Goal: Find specific page/section: Find specific page/section

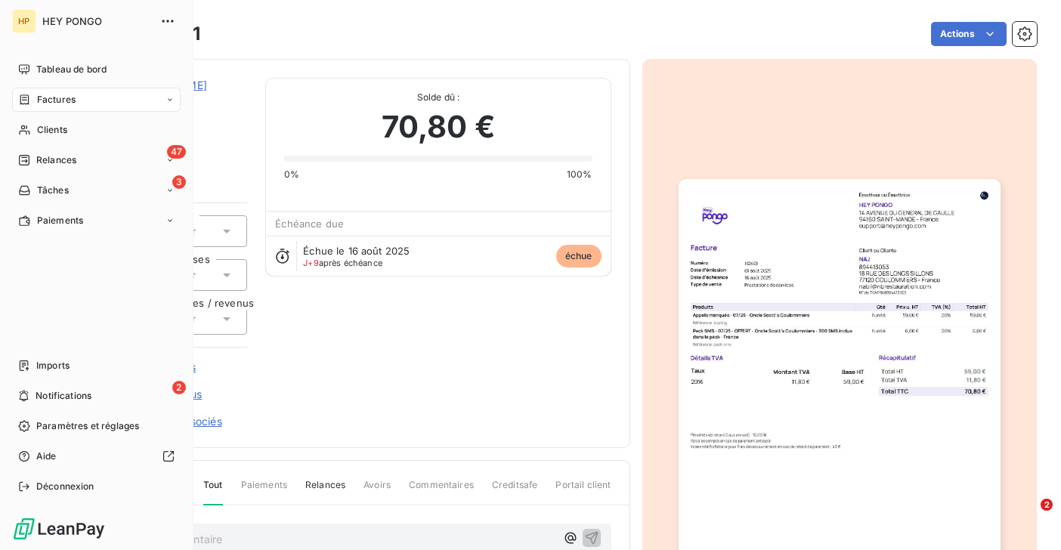
click at [23, 100] on icon at bounding box center [24, 100] width 13 height 12
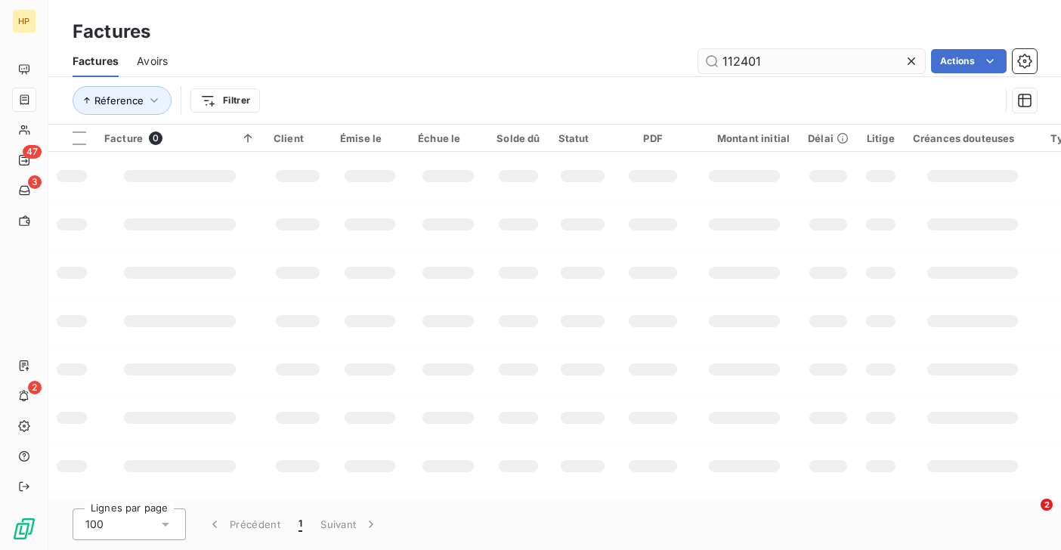
drag, startPoint x: 760, startPoint y: 66, endPoint x: 742, endPoint y: 62, distance: 18.5
click at [742, 62] on input "112401" at bounding box center [811, 61] width 227 height 24
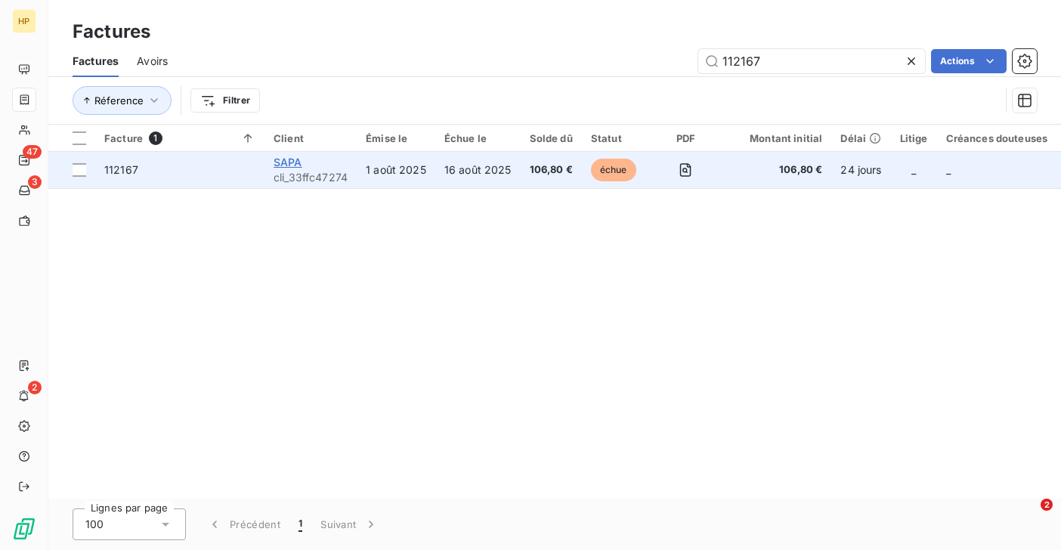
type input "112167"
click at [293, 159] on span "SAPA" at bounding box center [288, 162] width 29 height 13
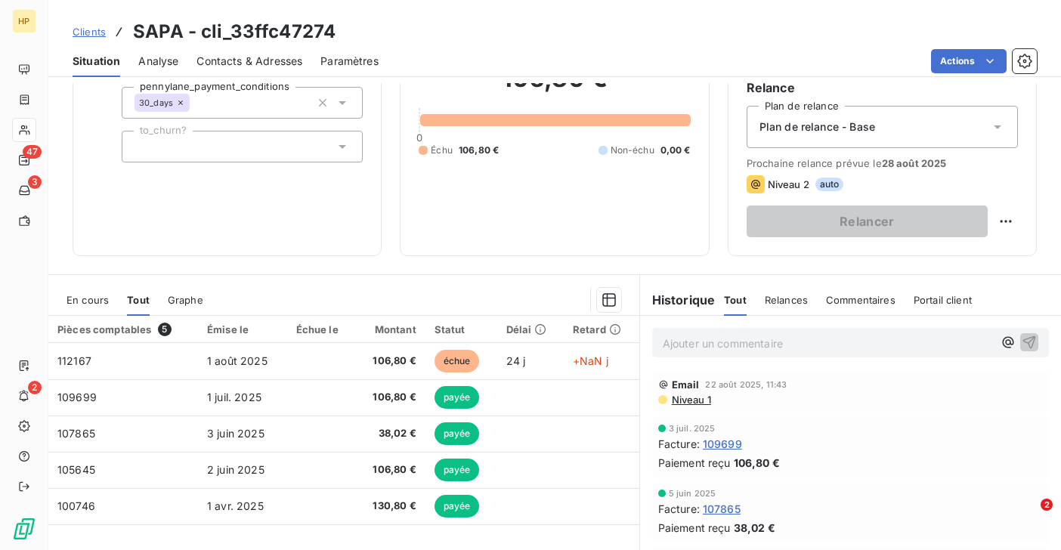
scroll to position [210, 0]
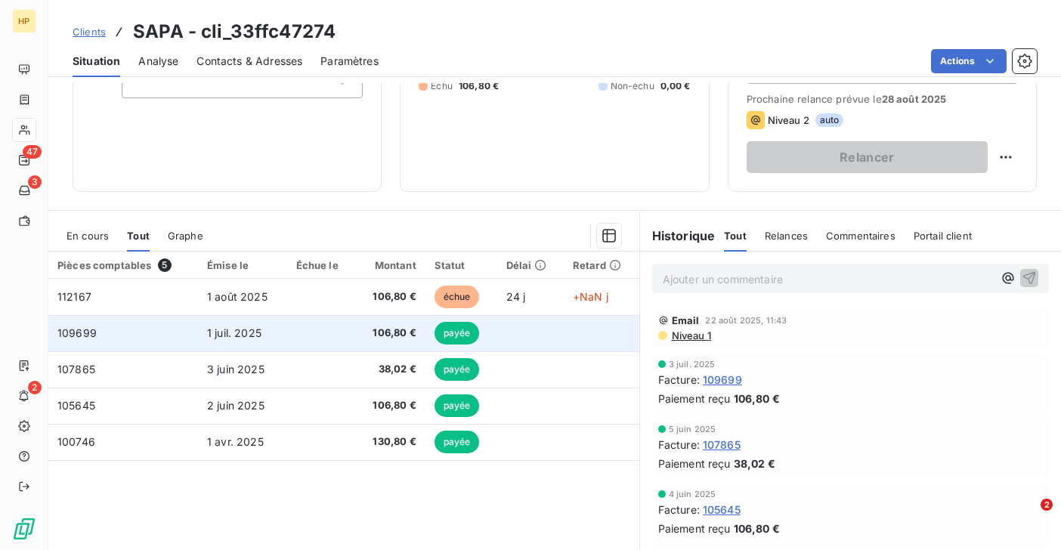
click at [376, 340] on td "106,80 €" at bounding box center [391, 333] width 70 height 36
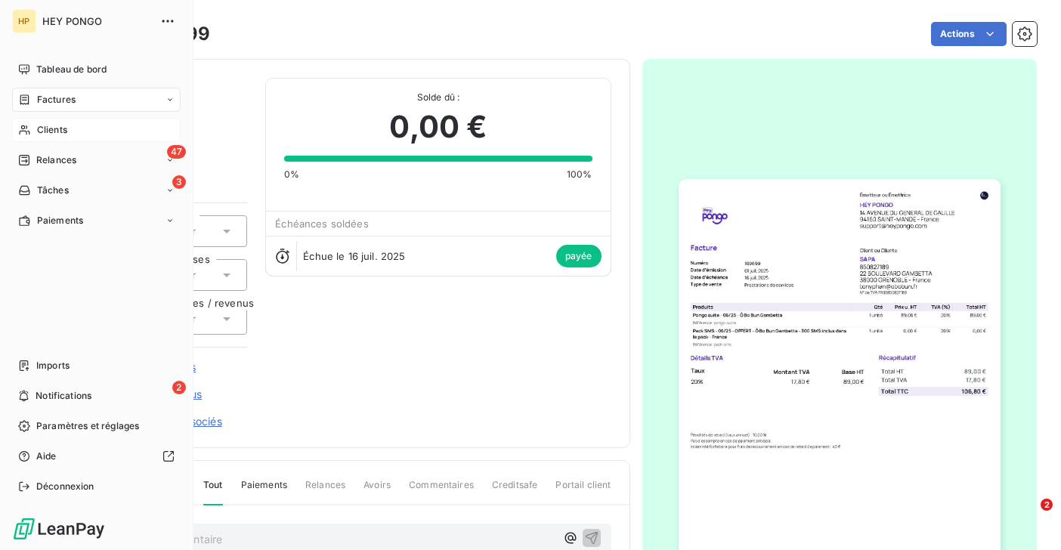
click at [33, 125] on div "Clients" at bounding box center [96, 130] width 168 height 24
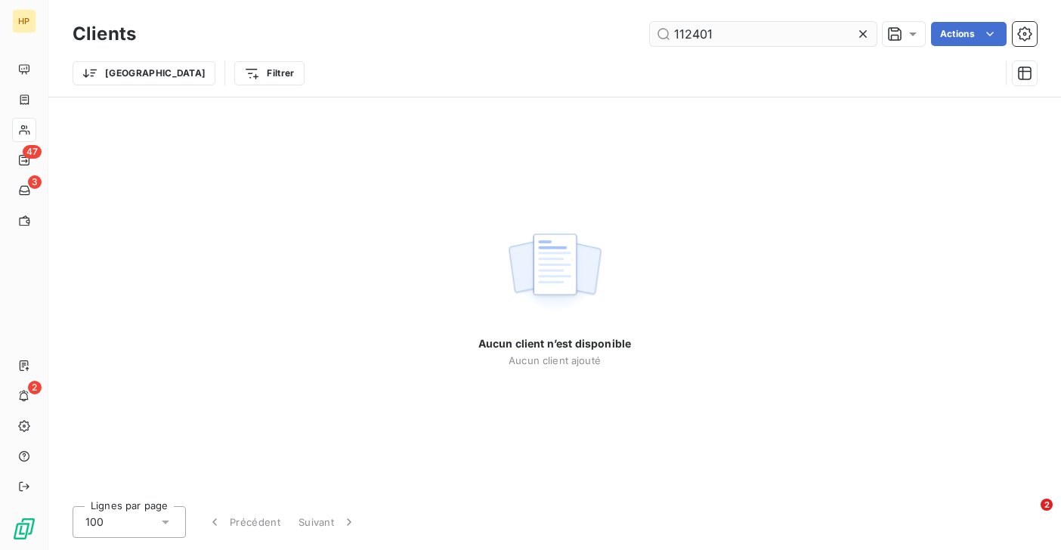
drag, startPoint x: 731, startPoint y: 36, endPoint x: 672, endPoint y: 35, distance: 58.2
click at [672, 35] on input "112401" at bounding box center [763, 34] width 227 height 24
click at [722, 36] on input "104888" at bounding box center [763, 34] width 227 height 24
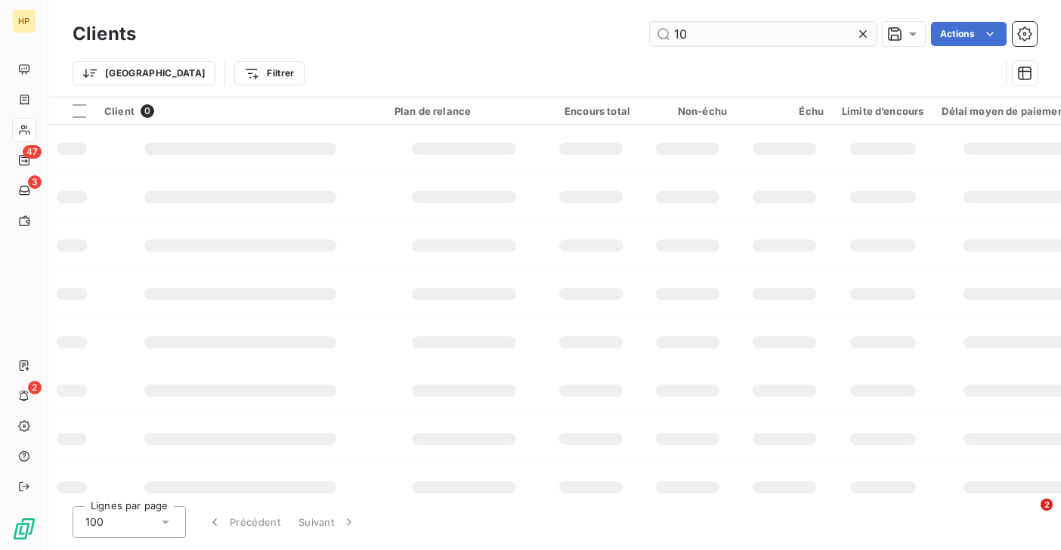
type input "1"
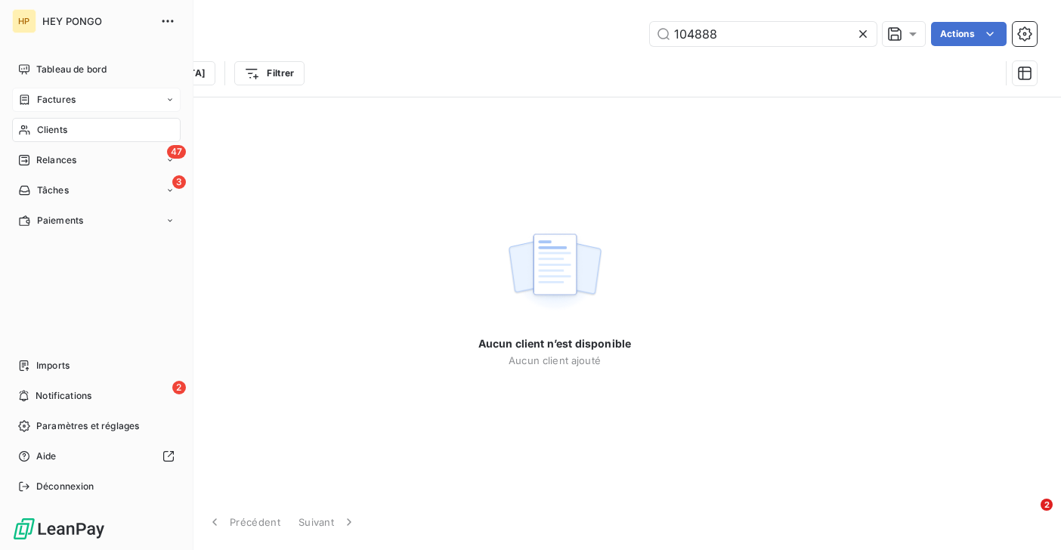
type input "104888"
click at [32, 99] on div "Factures" at bounding box center [46, 100] width 57 height 14
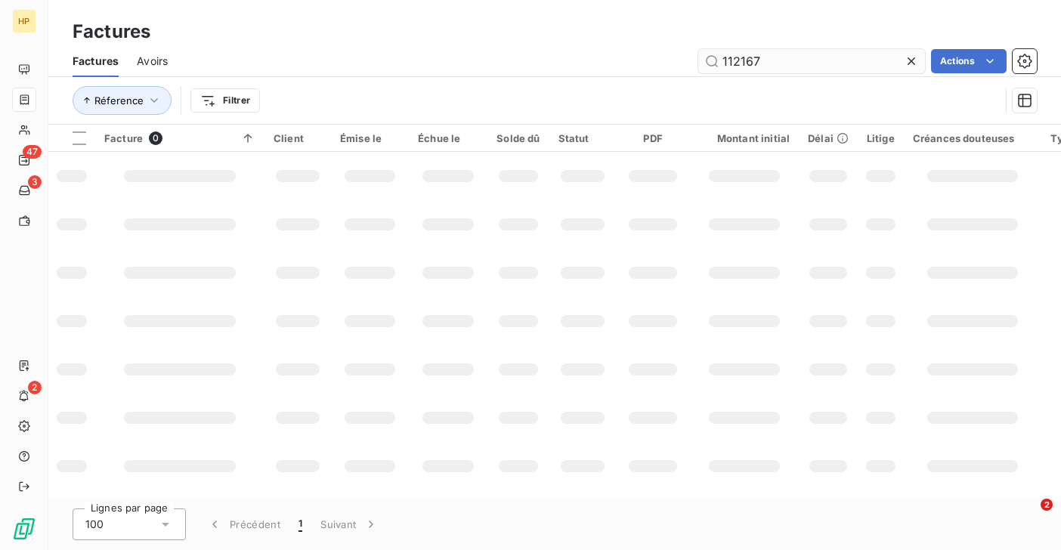
drag, startPoint x: 775, startPoint y: 54, endPoint x: 701, endPoint y: 55, distance: 74.0
click at [701, 55] on input "112167" at bounding box center [811, 61] width 227 height 24
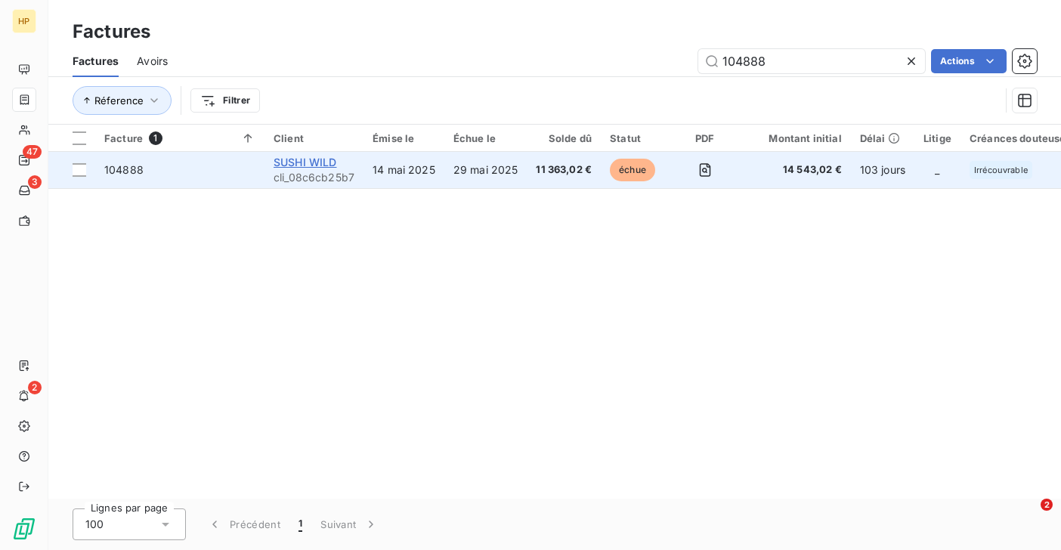
type input "104888"
click at [322, 161] on span "SUSHI WILD" at bounding box center [305, 162] width 63 height 13
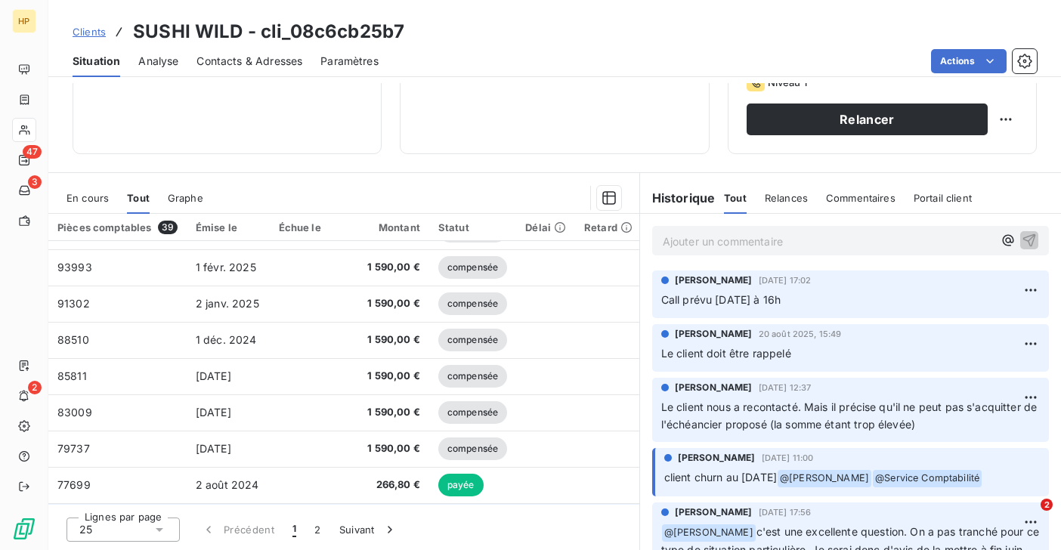
scroll to position [597, 0]
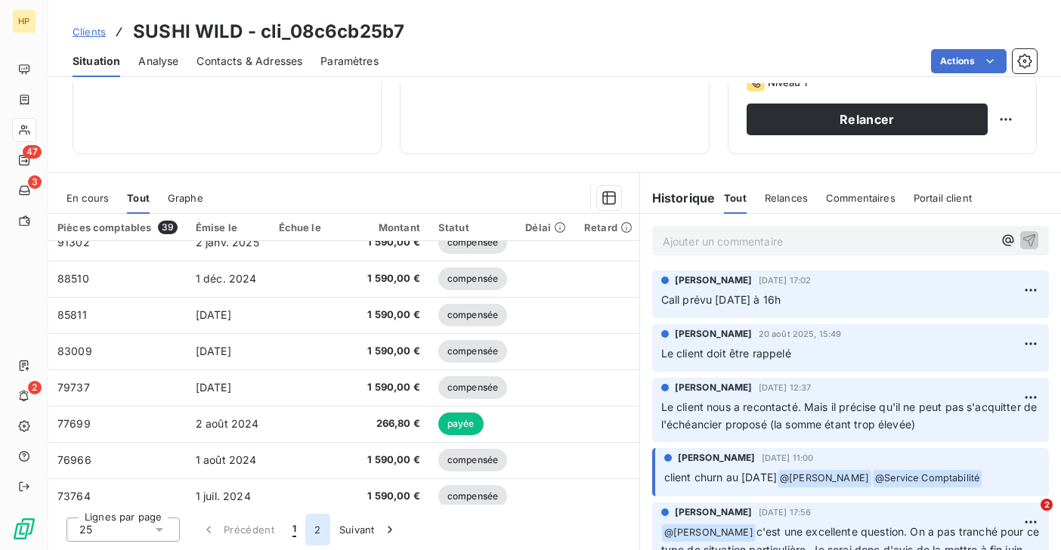
click at [322, 527] on button "2" at bounding box center [317, 530] width 24 height 32
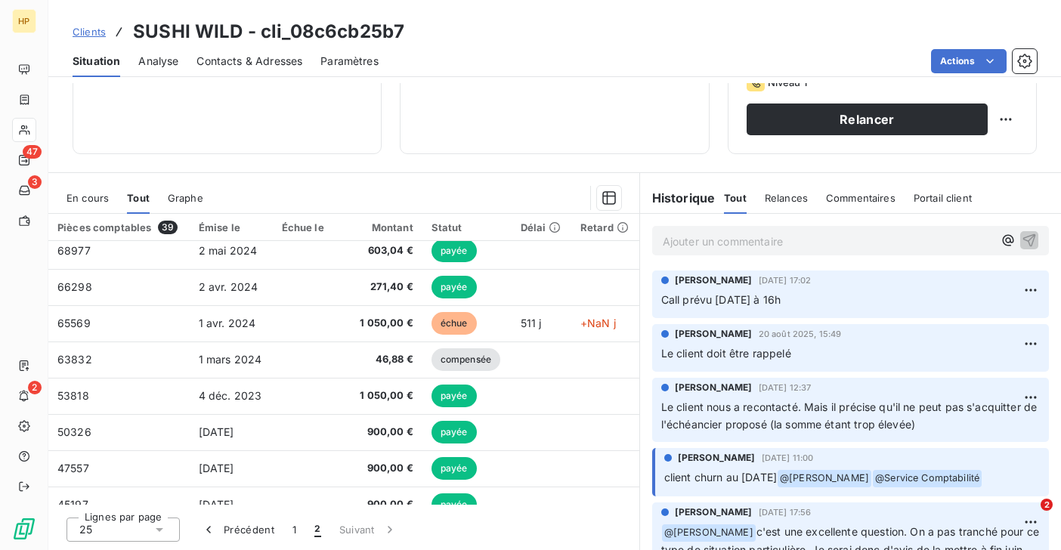
scroll to position [158, 0]
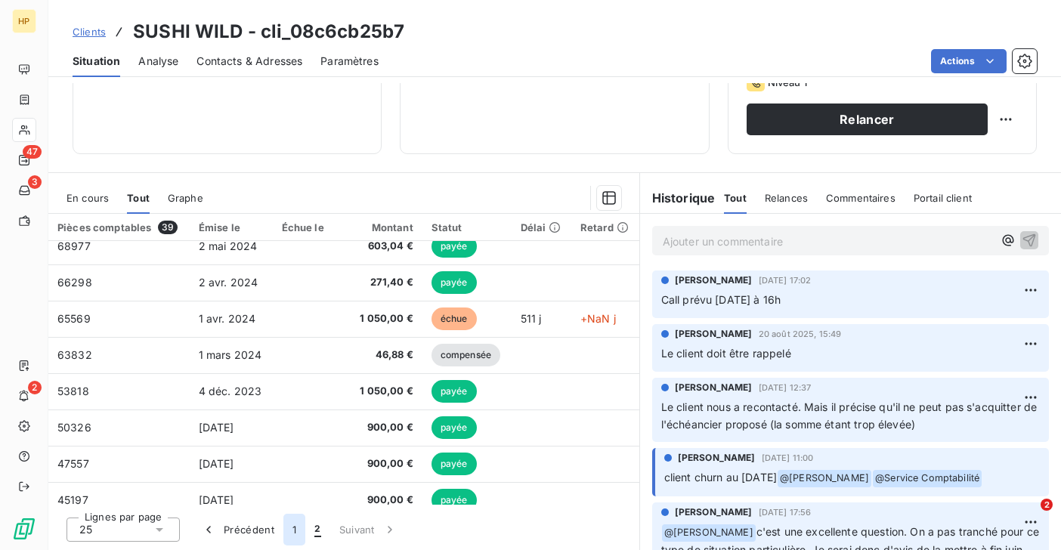
click at [296, 529] on button "1" at bounding box center [294, 530] width 22 height 32
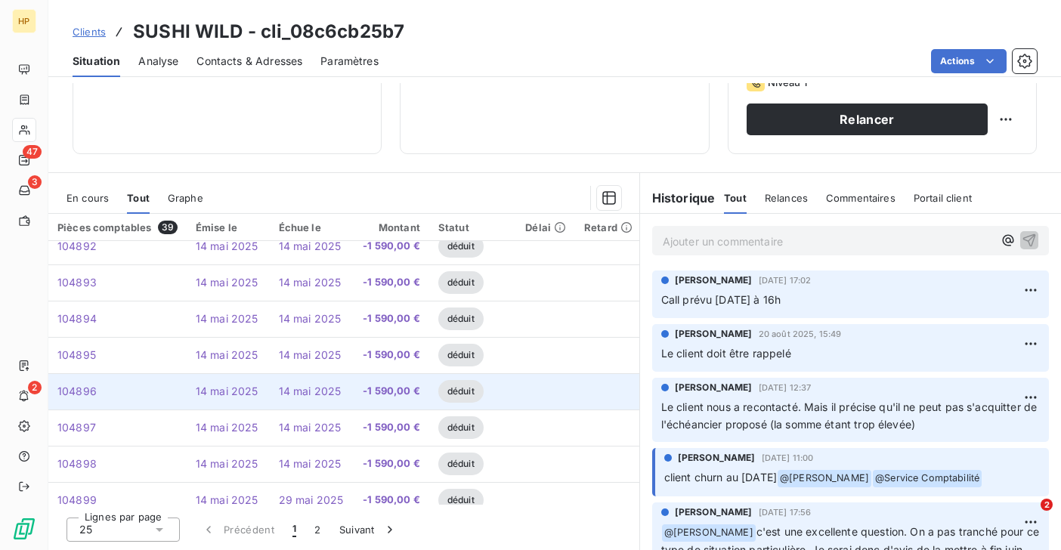
scroll to position [0, 0]
